Goal: Navigation & Orientation: Find specific page/section

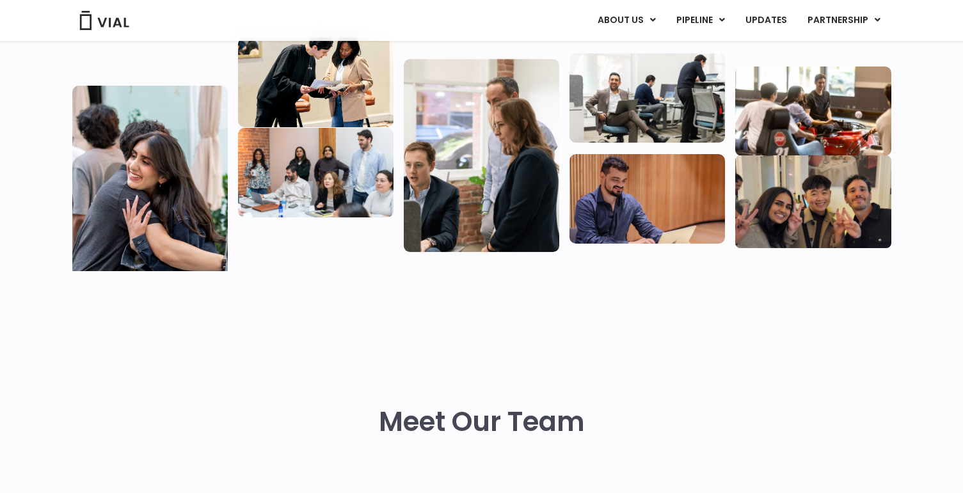
scroll to position [262, 0]
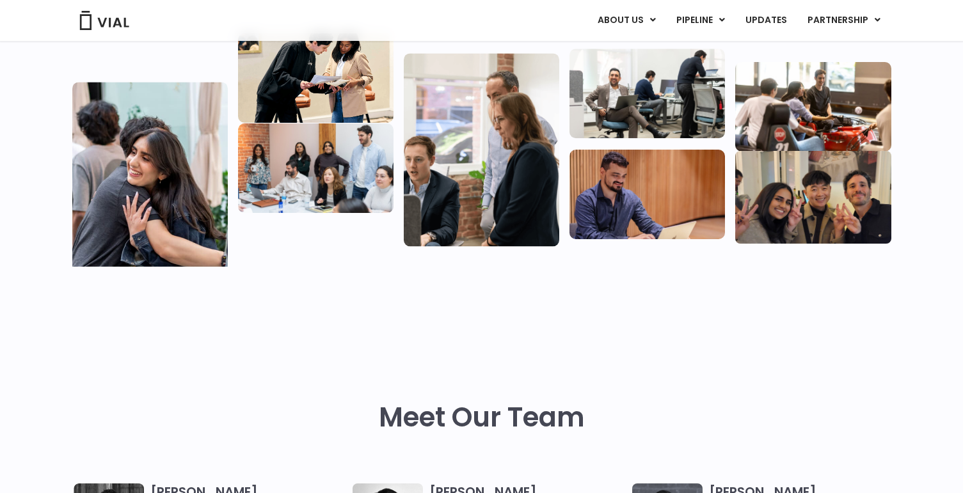
click at [103, 1] on div "ABOUT US ABOUT US CAREERS CONTACT US PIPELINE TL1A HLE PHASE 2 INHBE/ACTIVIN E …" at bounding box center [482, 20] width 845 height 41
click at [108, 22] on img at bounding box center [104, 20] width 51 height 19
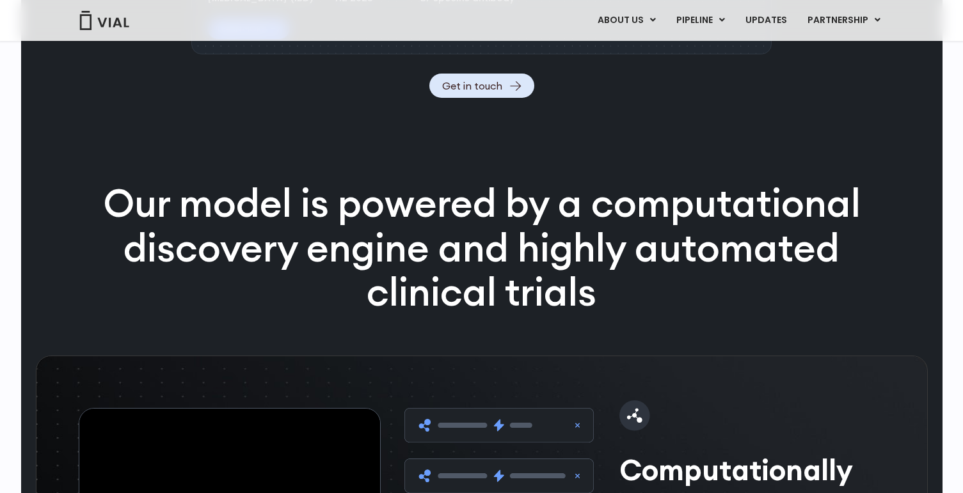
scroll to position [1737, 0]
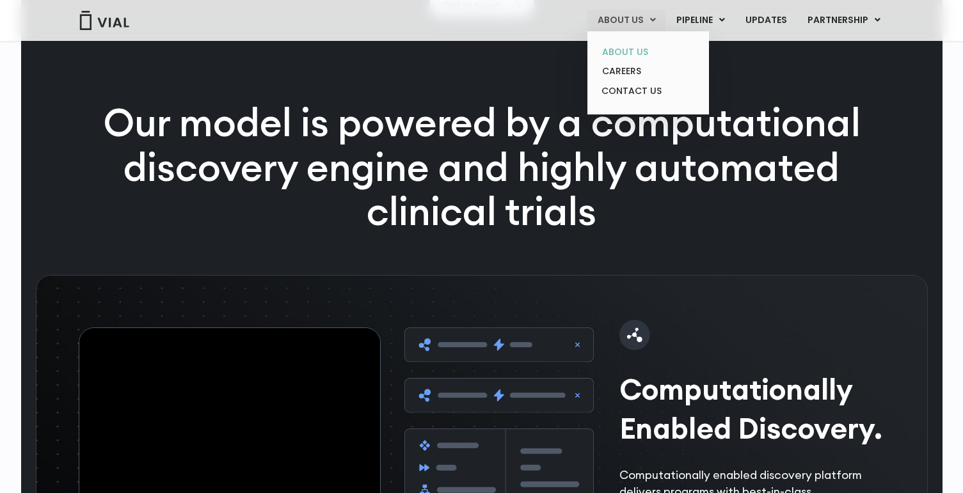
click at [643, 51] on link "ABOUT US" at bounding box center [648, 52] width 112 height 20
